Goal: Task Accomplishment & Management: Use online tool/utility

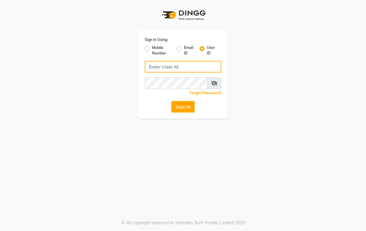
type input "elegancesalon"
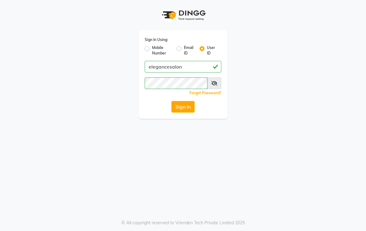
click at [190, 109] on button "Sign In" at bounding box center [182, 107] width 23 height 12
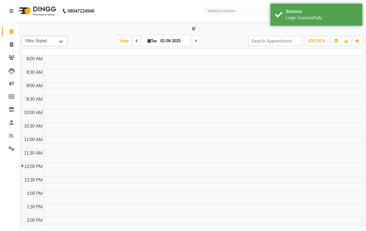
select select "en"
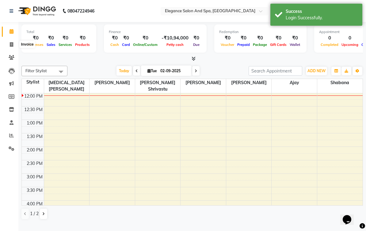
click at [12, 45] on icon at bounding box center [11, 44] width 3 height 5
select select "5270"
select select "service"
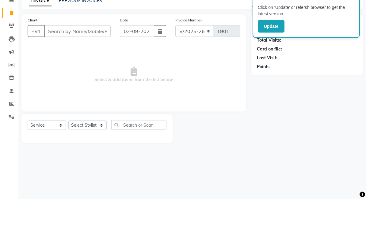
click at [275, 52] on button "Update" at bounding box center [271, 58] width 27 height 13
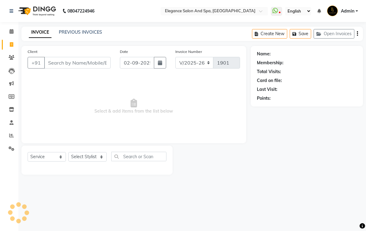
select select "5270"
select select "service"
click at [69, 69] on input "Client" at bounding box center [77, 63] width 66 height 12
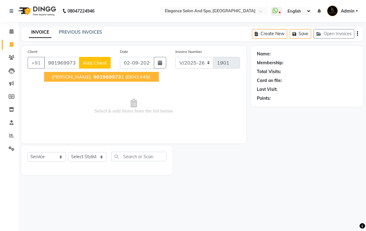
click at [56, 80] on span "[PERSON_NAME]" at bounding box center [71, 77] width 40 height 6
type input "9819699731"
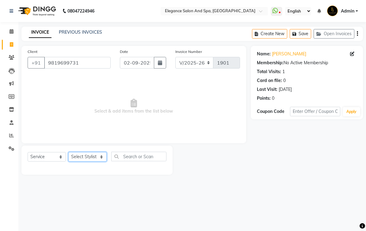
click at [86, 162] on select "Select Stylist [PERSON_NAME] [MEDICAL_DATA][PERSON_NAME] [PERSON_NAME] [PERSON_…" at bounding box center [87, 156] width 38 height 9
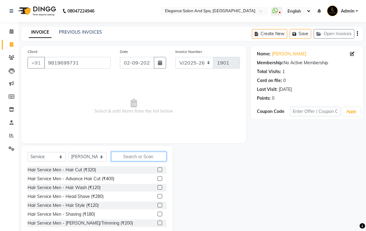
click at [128, 161] on input "text" at bounding box center [138, 156] width 55 height 9
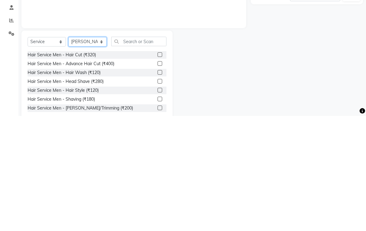
click at [81, 152] on select "Select Stylist [PERSON_NAME] [MEDICAL_DATA][PERSON_NAME] [PERSON_NAME] [PERSON_…" at bounding box center [87, 156] width 38 height 9
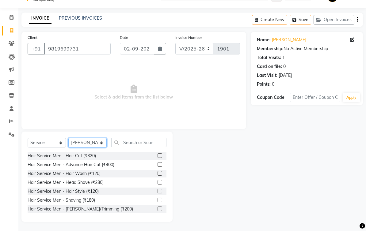
select select "88989"
click at [158, 157] on label at bounding box center [159, 155] width 5 height 5
click at [158, 157] on input "checkbox" at bounding box center [159, 156] width 4 height 4
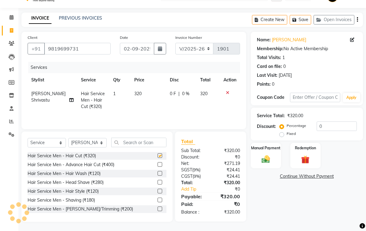
checkbox input "false"
click at [268, 153] on div "Manual Payment" at bounding box center [266, 156] width 30 height 26
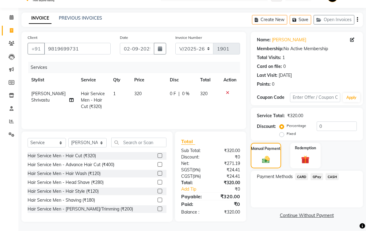
click at [322, 189] on div "Payment Methods CARD GPay CASH" at bounding box center [307, 189] width 112 height 37
click at [319, 178] on span "GPay" at bounding box center [316, 176] width 13 height 7
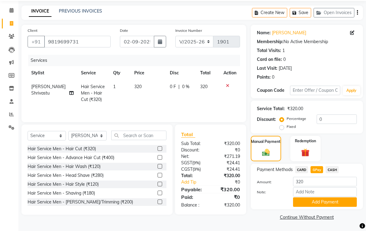
click at [334, 207] on button "Add Payment" at bounding box center [325, 202] width 64 height 9
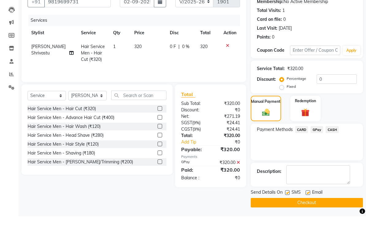
scroll to position [45, 0]
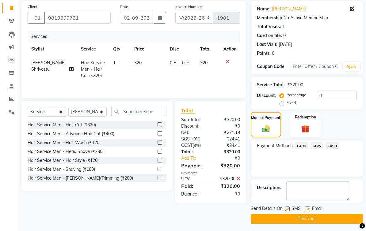
click at [324, 224] on button "Checkout" at bounding box center [307, 218] width 112 height 9
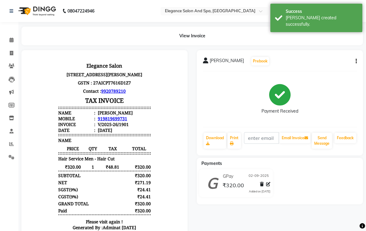
click at [8, 39] on span at bounding box center [11, 40] width 11 height 7
